Goal: Share content: Share content

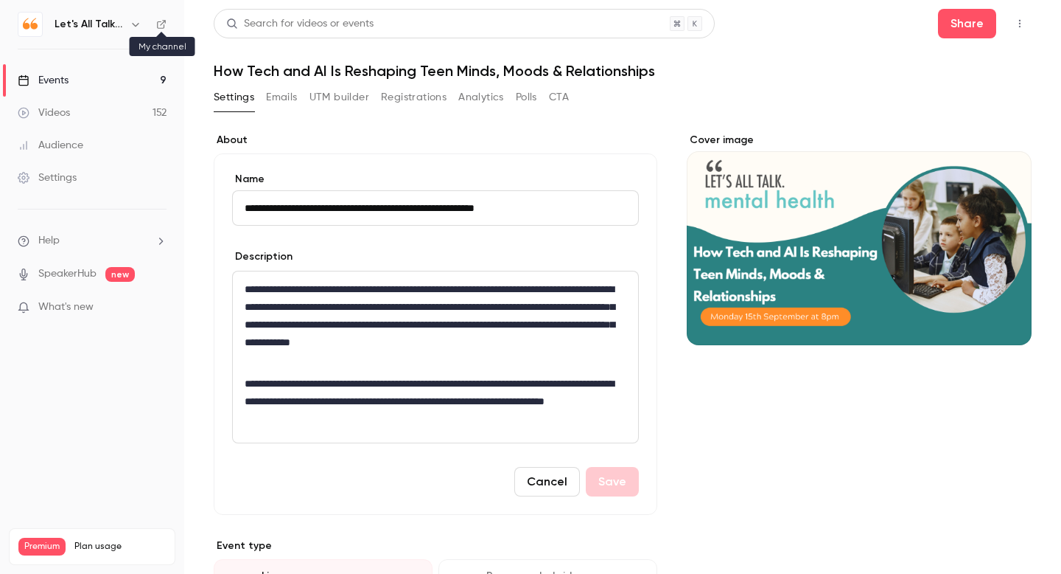
click at [165, 22] on icon at bounding box center [161, 24] width 9 height 9
click at [55, 85] on div "Events" at bounding box center [43, 80] width 51 height 15
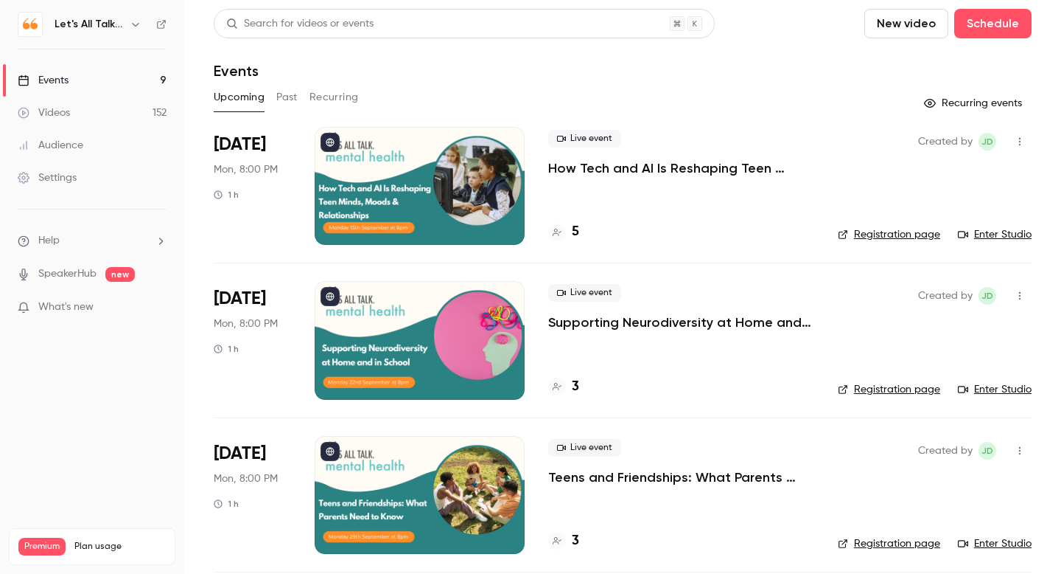
click at [571, 168] on p "How Tech and AI Is Reshaping Teen Minds, Moods & Relationships" at bounding box center [681, 168] width 266 height 18
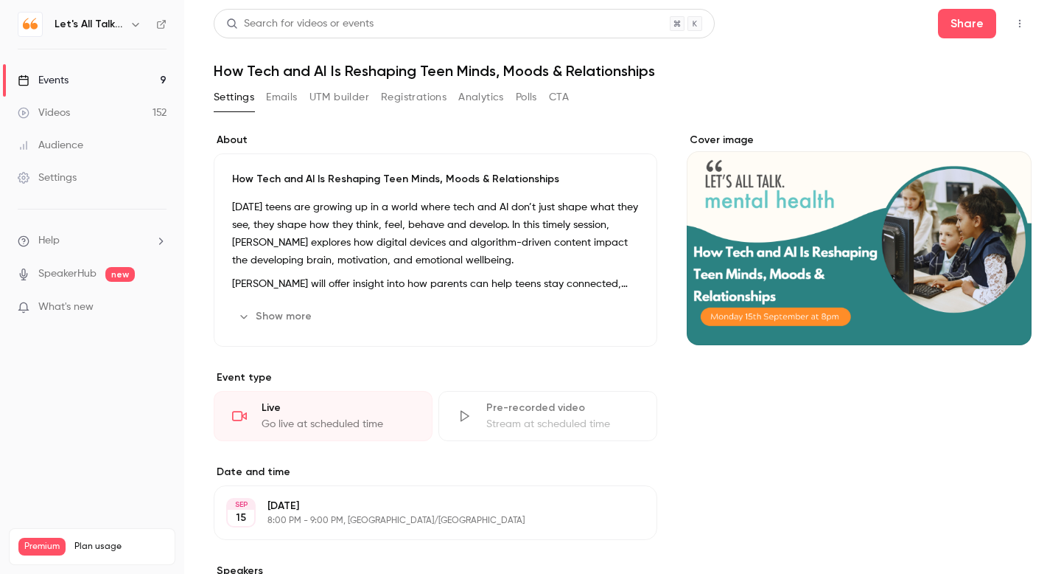
click at [1025, 21] on icon "button" at bounding box center [1020, 23] width 12 height 10
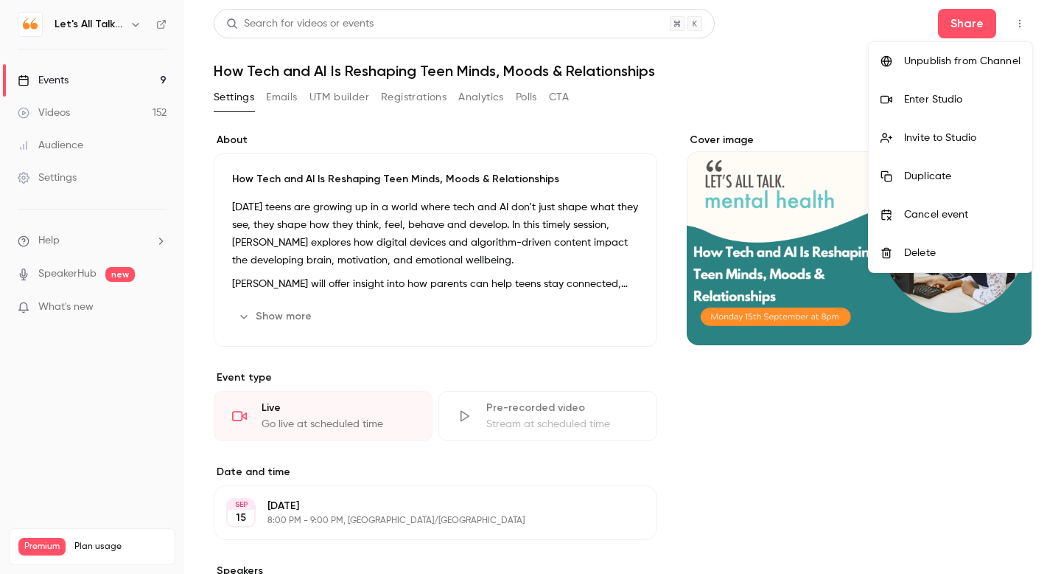
click at [938, 137] on div "Invite to Studio" at bounding box center [962, 137] width 116 height 15
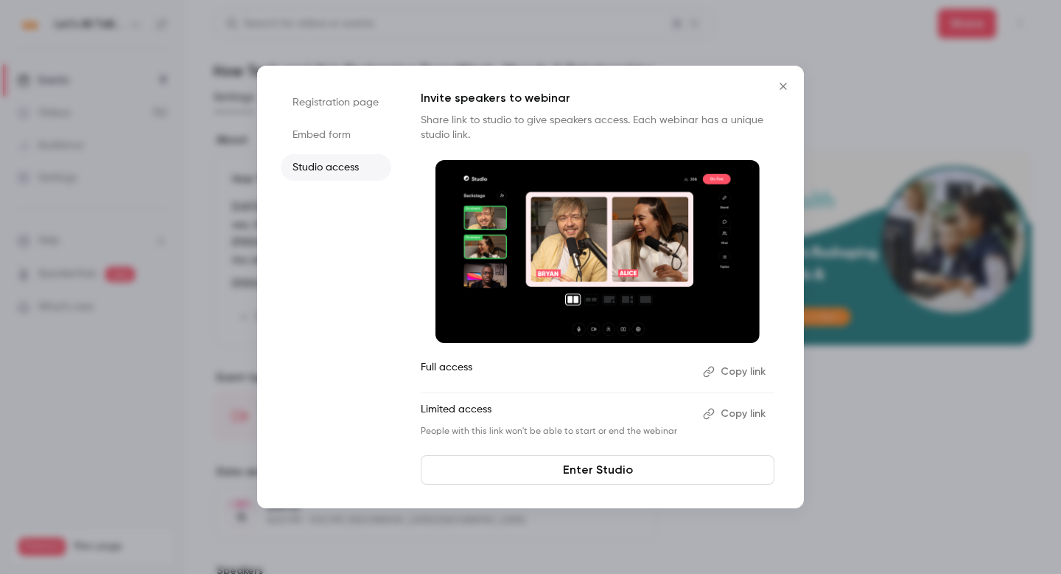
click at [749, 368] on button "Copy link" at bounding box center [735, 372] width 77 height 24
click at [781, 88] on icon "Close" at bounding box center [783, 86] width 7 height 7
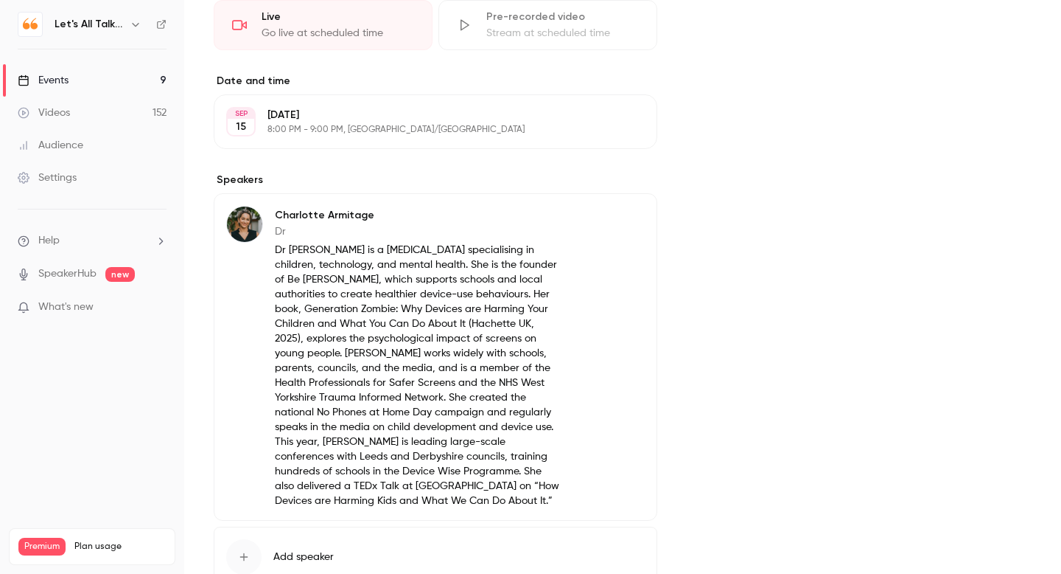
scroll to position [400, 0]
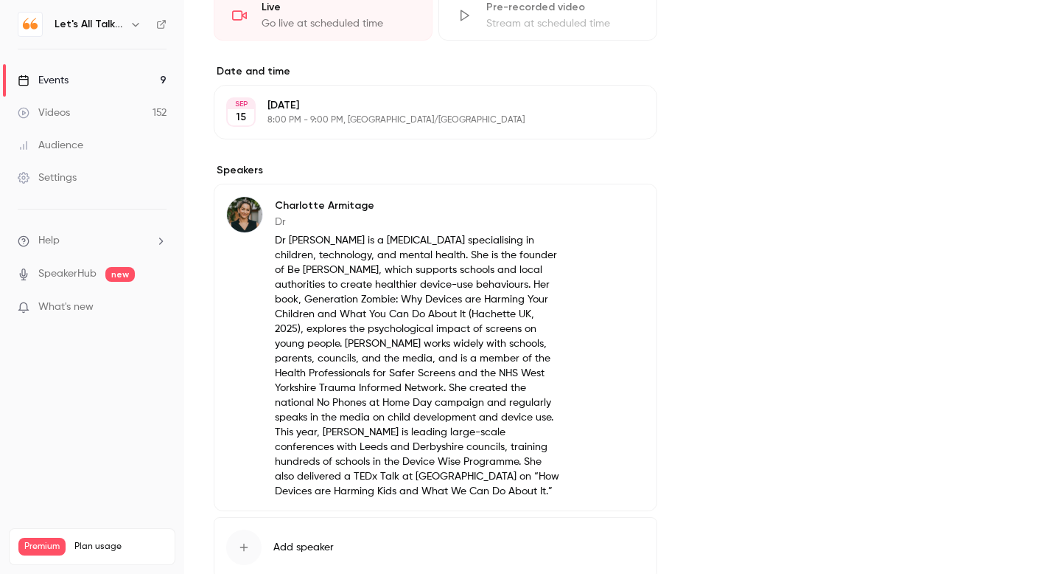
click at [619, 211] on button "Edit" at bounding box center [618, 208] width 54 height 24
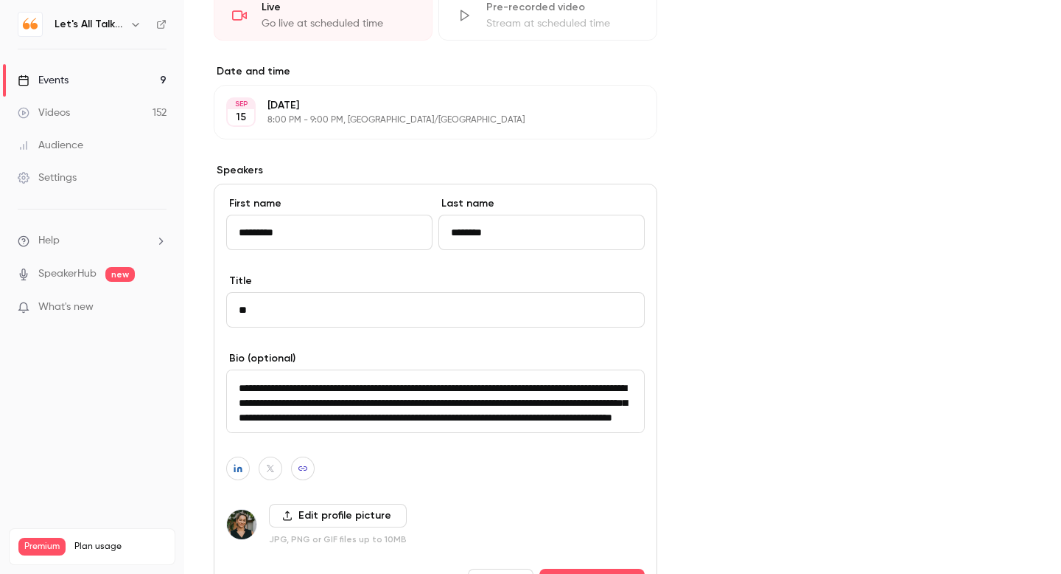
scroll to position [0, 0]
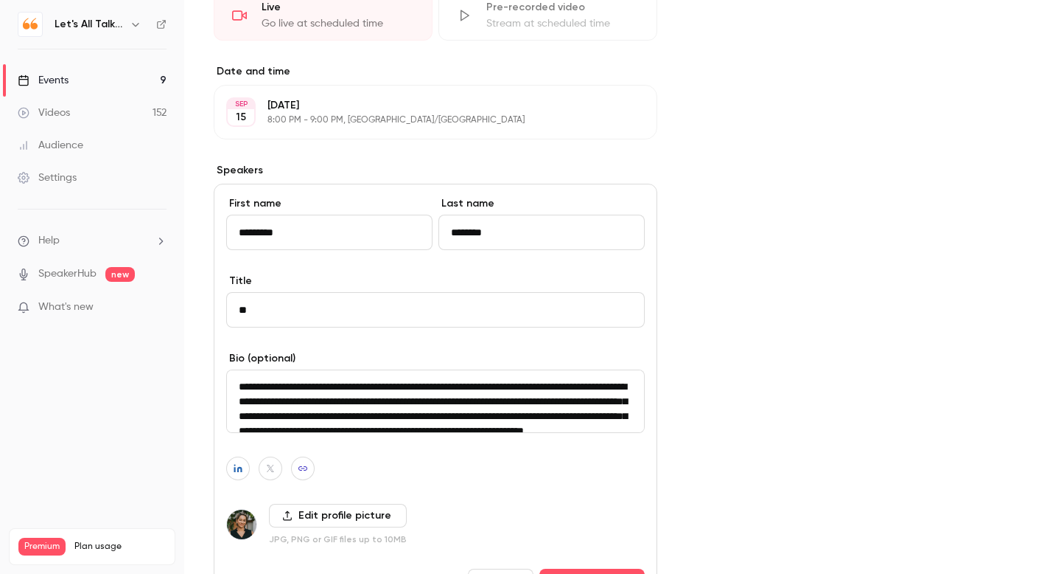
click at [239, 383] on textarea "**********" at bounding box center [435, 400] width 419 height 63
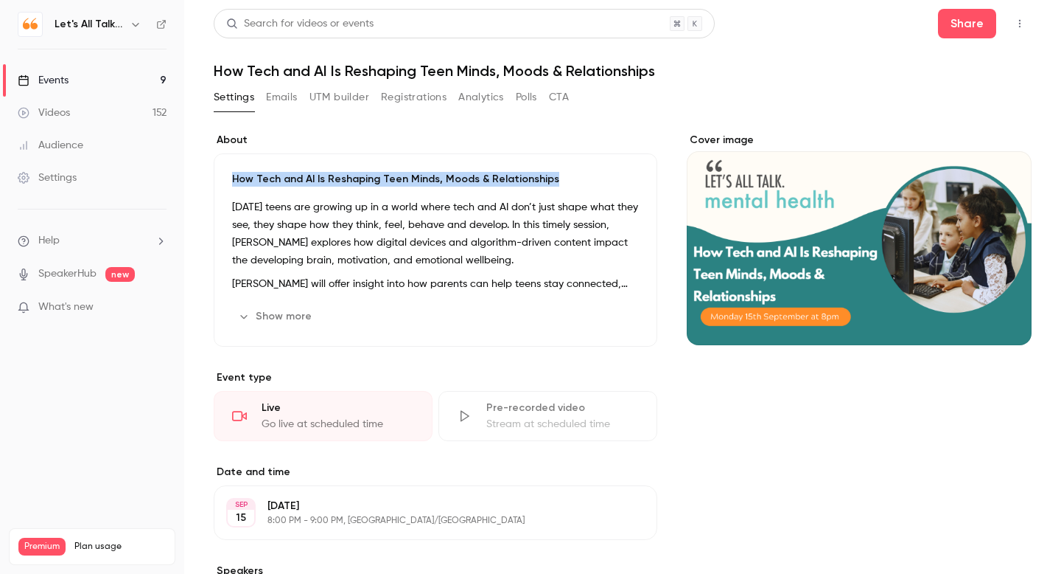
drag, startPoint x: 551, startPoint y: 178, endPoint x: 215, endPoint y: 174, distance: 336.2
click at [215, 174] on div "How Tech and AI Is Reshaping Teen Minds, Moods & Relationships [DATE] teens are…" at bounding box center [436, 249] width 444 height 193
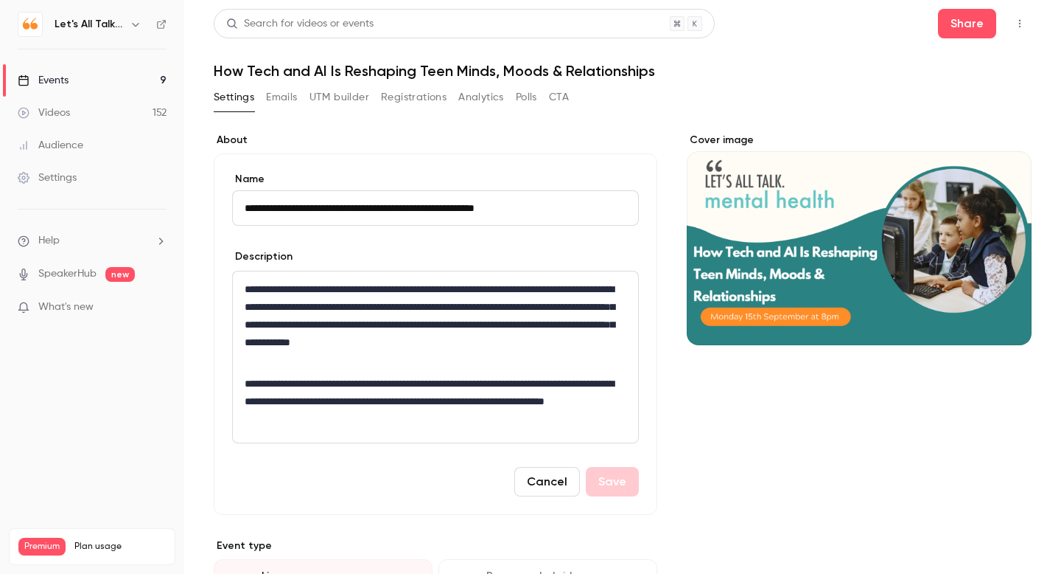
drag, startPoint x: 558, startPoint y: 206, endPoint x: 240, endPoint y: 203, distance: 318.5
click at [240, 203] on input "**********" at bounding box center [435, 207] width 407 height 35
click at [65, 70] on link "Events 9" at bounding box center [92, 80] width 184 height 32
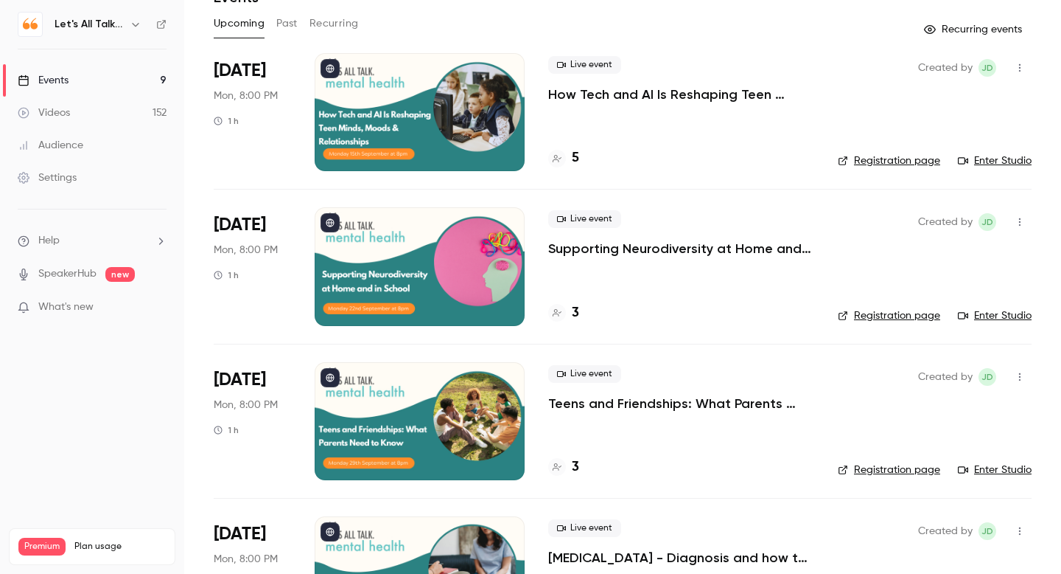
scroll to position [82, 0]
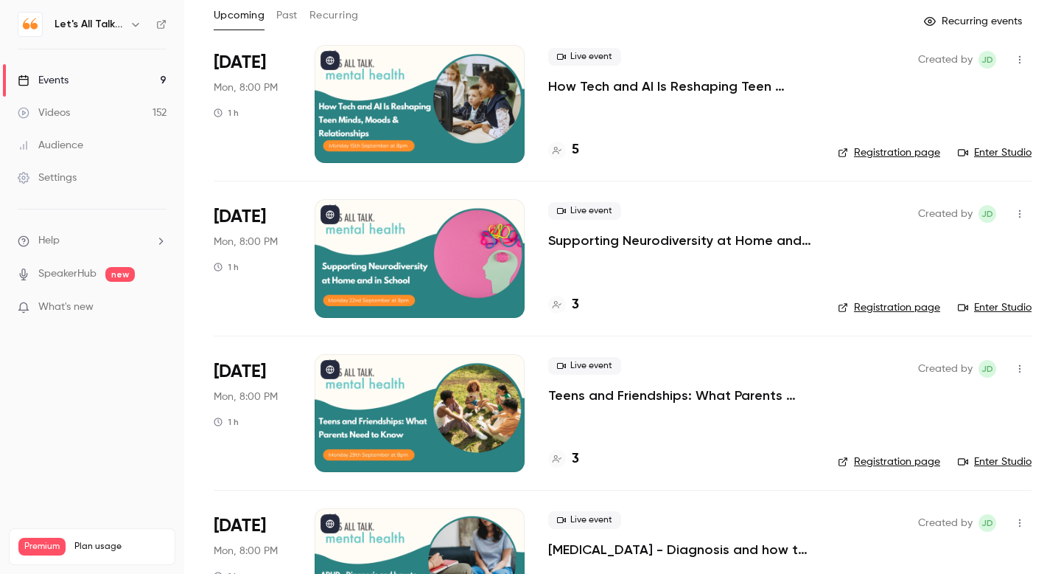
click at [572, 240] on p "Supporting Neurodiversity at Home and in School" at bounding box center [681, 240] width 266 height 18
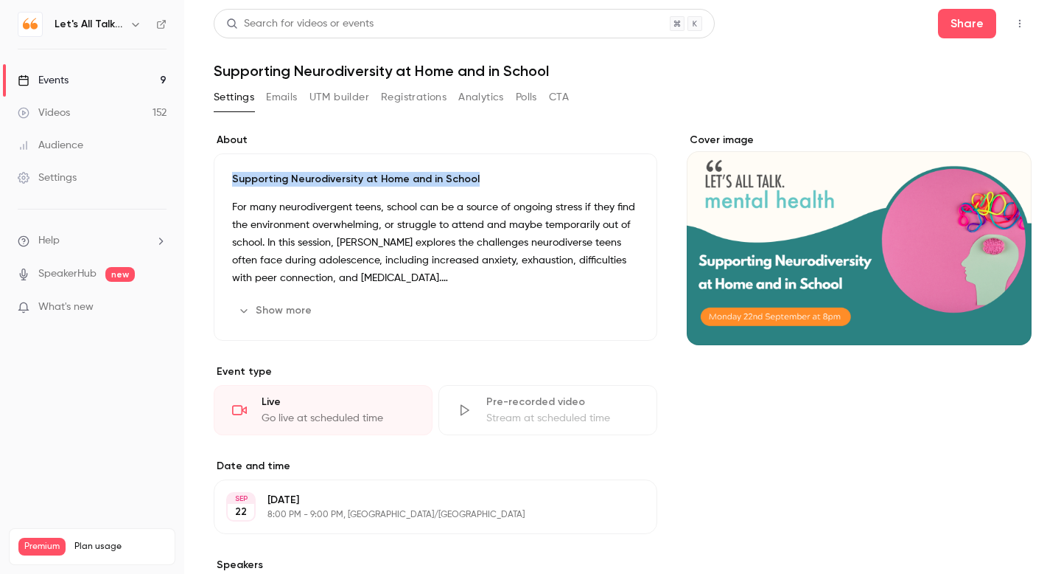
drag, startPoint x: 478, startPoint y: 175, endPoint x: 229, endPoint y: 170, distance: 249.9
click at [229, 170] on div "Supporting Neurodiversity at Home and in School For many neurodivergent teens, …" at bounding box center [436, 246] width 444 height 187
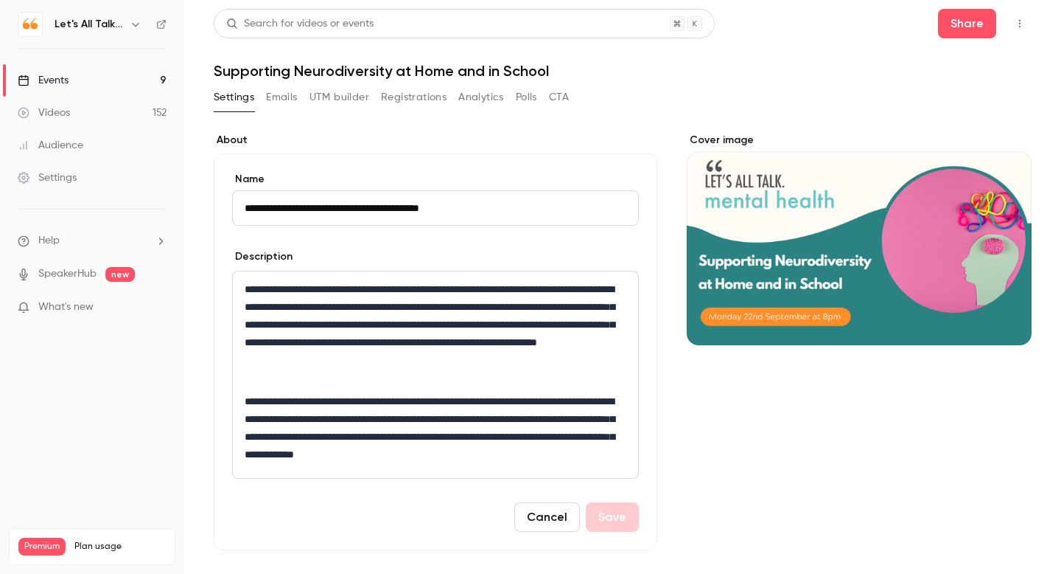
drag, startPoint x: 506, startPoint y: 203, endPoint x: 231, endPoint y: 187, distance: 275.4
click at [231, 187] on div "**********" at bounding box center [436, 351] width 444 height 397
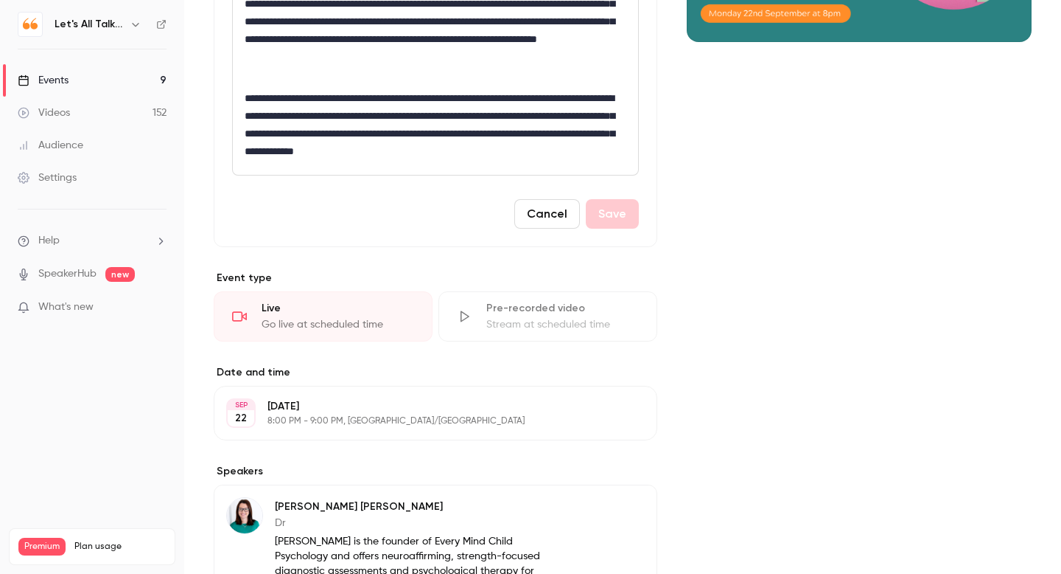
scroll to position [305, 0]
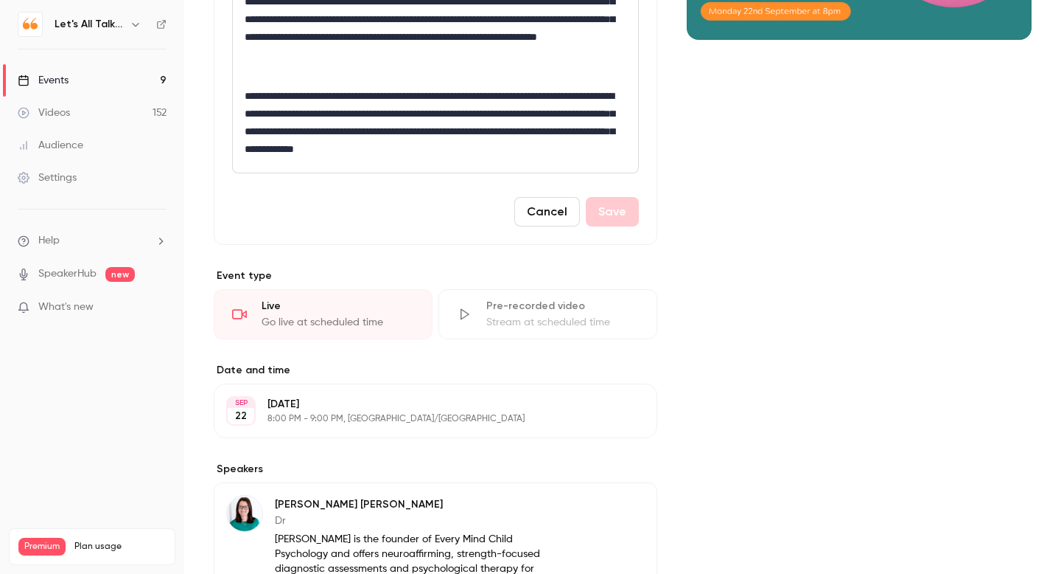
click at [142, 23] on button "button" at bounding box center [136, 24] width 18 height 18
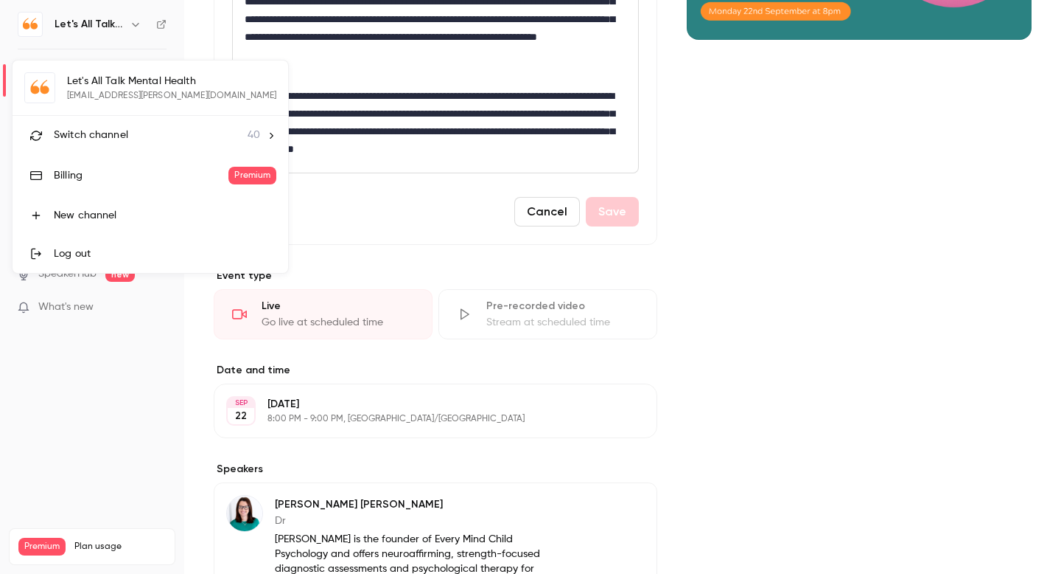
click at [103, 137] on span "Switch channel" at bounding box center [91, 135] width 74 height 15
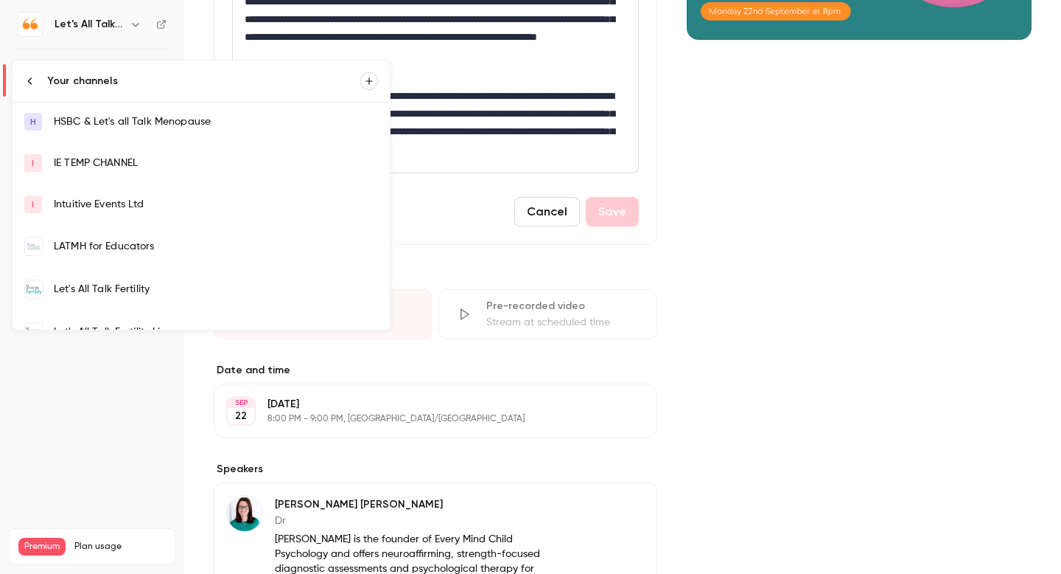
scroll to position [216, 0]
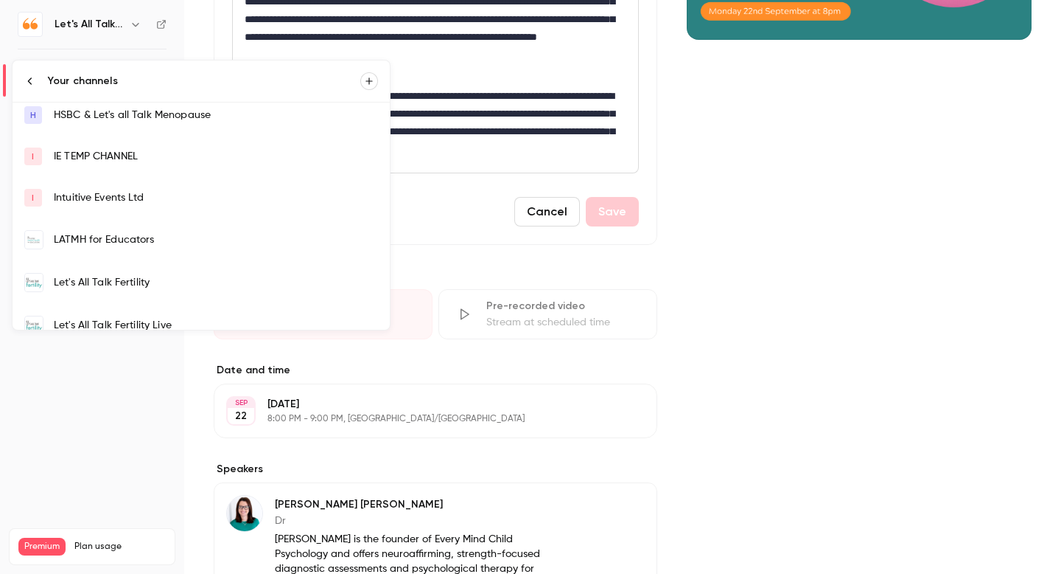
click at [135, 236] on div "LATMH for Educators" at bounding box center [216, 239] width 324 height 15
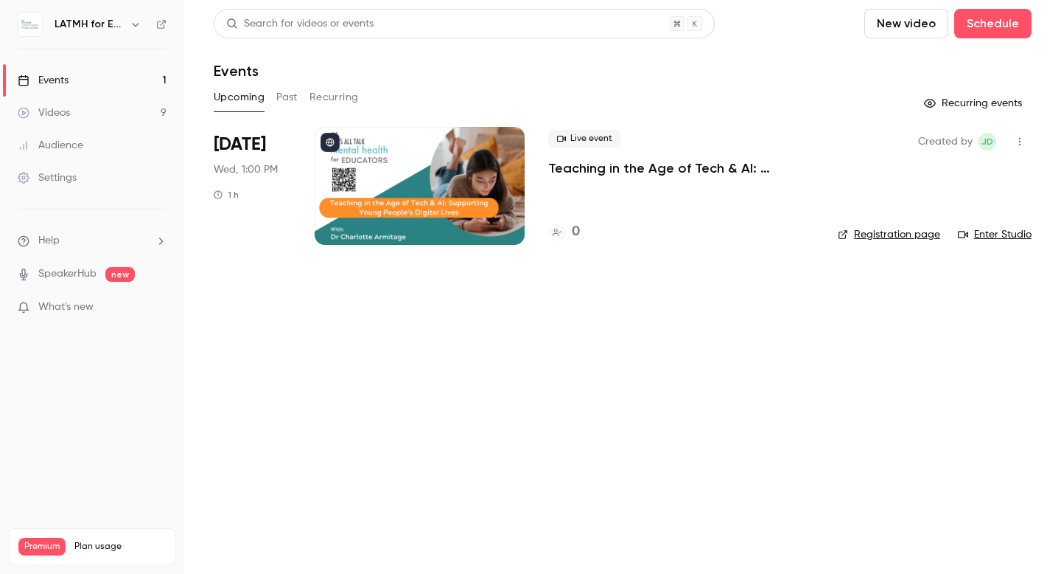
click at [588, 170] on p "Teaching in the Age of Tech & AI: Supporting Young People’s Digital Lives" at bounding box center [681, 168] width 266 height 18
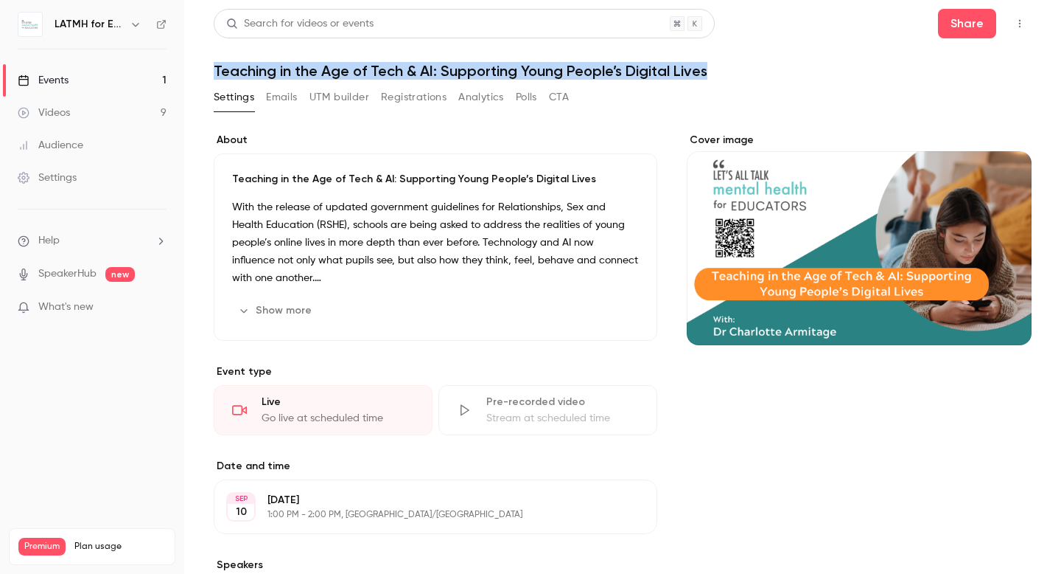
drag, startPoint x: 214, startPoint y: 69, endPoint x: 745, endPoint y: 75, distance: 530.8
click at [745, 75] on h1 "Teaching in the Age of Tech & AI: Supporting Young People’s Digital Lives" at bounding box center [623, 71] width 818 height 18
copy h1 "Teaching in the Age of Tech & AI: Supporting Young People’s Digital Lives"
click at [1022, 21] on icon "button" at bounding box center [1020, 23] width 12 height 10
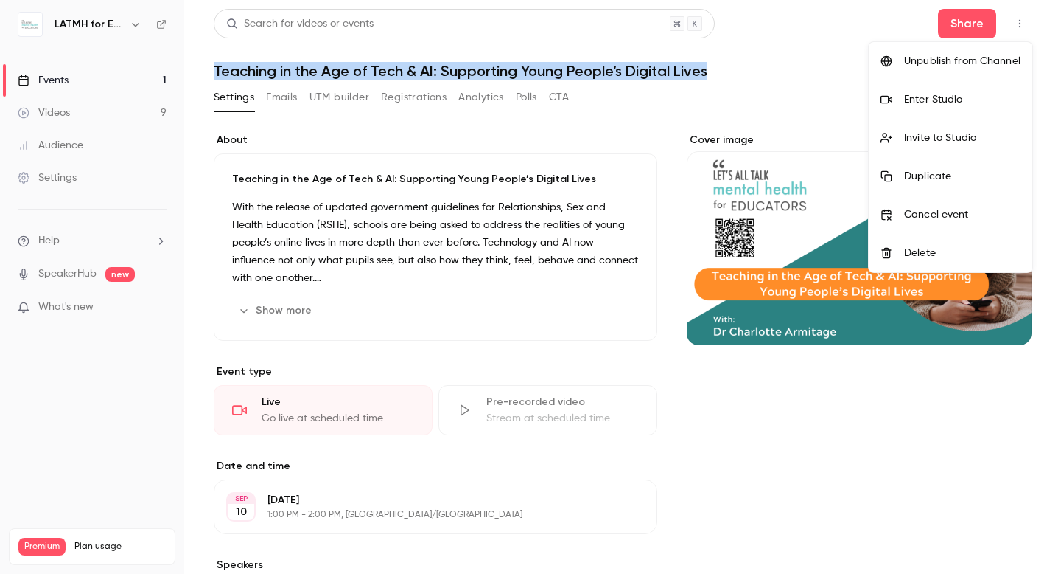
click at [956, 140] on div "Invite to Studio" at bounding box center [962, 137] width 116 height 15
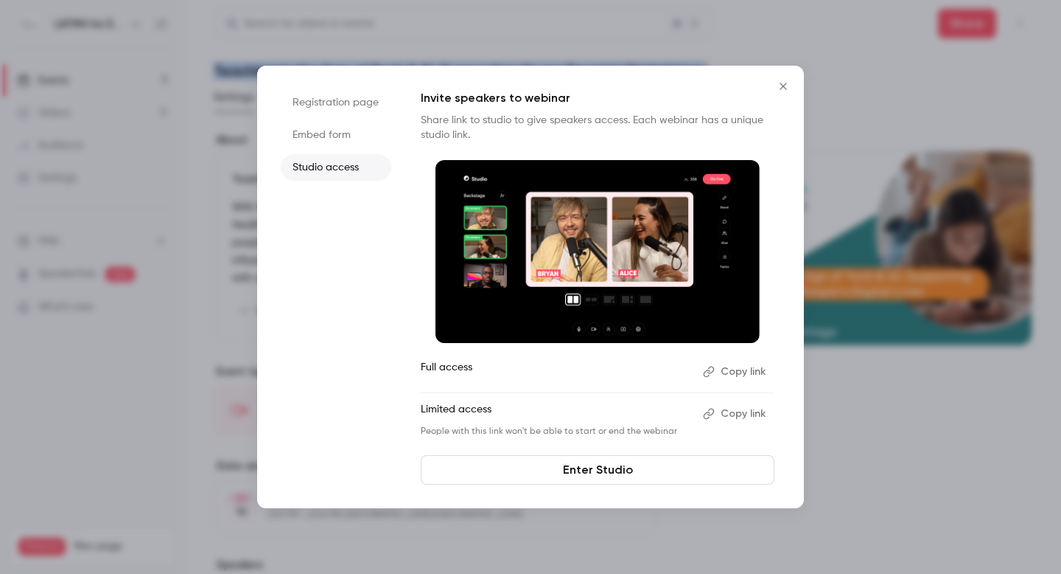
click at [736, 371] on button "Copy link" at bounding box center [735, 372] width 77 height 24
click at [782, 86] on icon "Close" at bounding box center [783, 86] width 7 height 7
